Goal: Find contact information

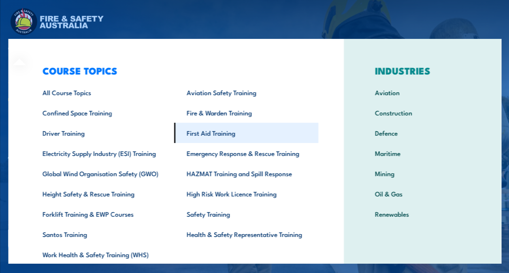
click at [239, 136] on link "First Aid Training" at bounding box center [246, 133] width 144 height 20
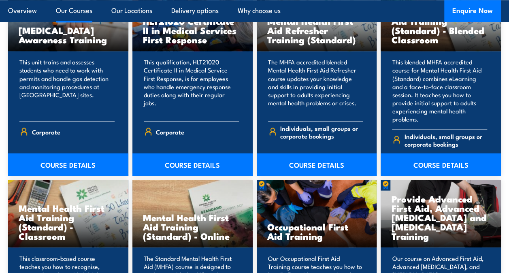
scroll to position [769, 0]
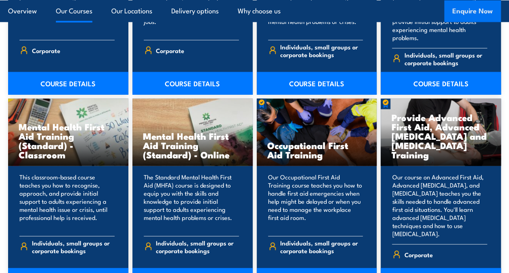
click at [468, 10] on button "Enquire Now" at bounding box center [472, 11] width 57 height 22
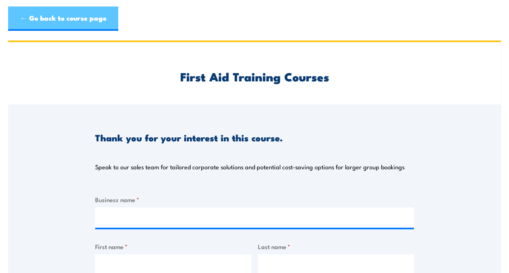
click at [51, 15] on link "← Go back to course page" at bounding box center [63, 18] width 110 height 24
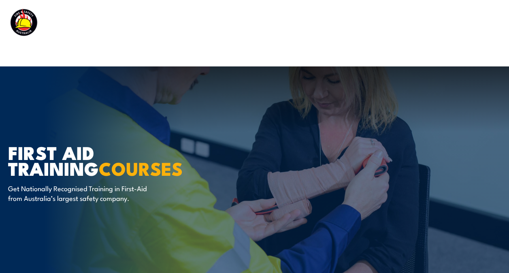
click at [23, 26] on img at bounding box center [56, 23] width 97 height 32
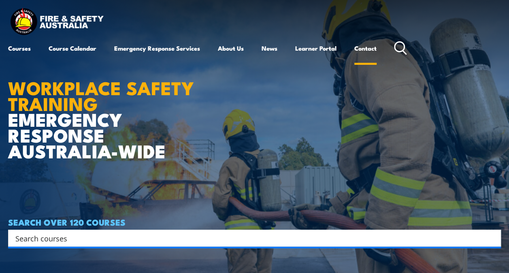
click at [369, 45] on link "Contact" at bounding box center [365, 47] width 22 height 19
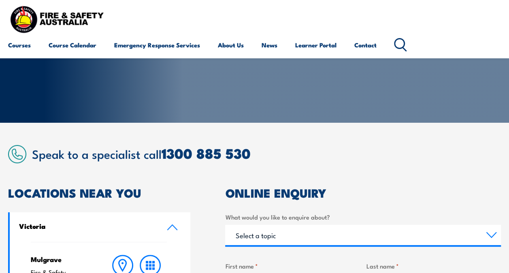
scroll to position [121, 0]
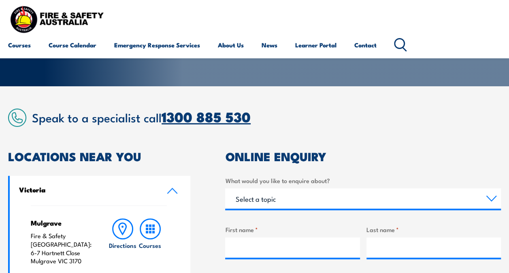
click at [206, 116] on link "1300 885 530" at bounding box center [205, 116] width 89 height 21
